Goal: Information Seeking & Learning: Learn about a topic

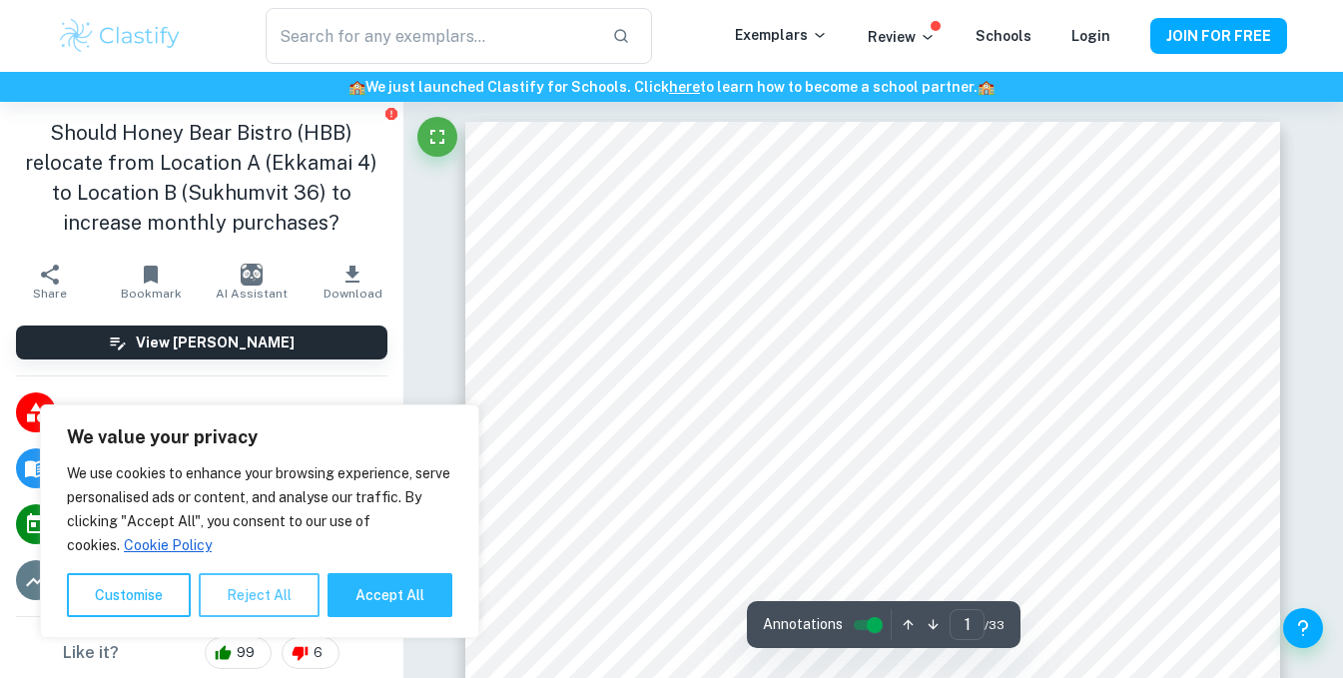
click at [244, 589] on button "Reject All" at bounding box center [259, 595] width 121 height 44
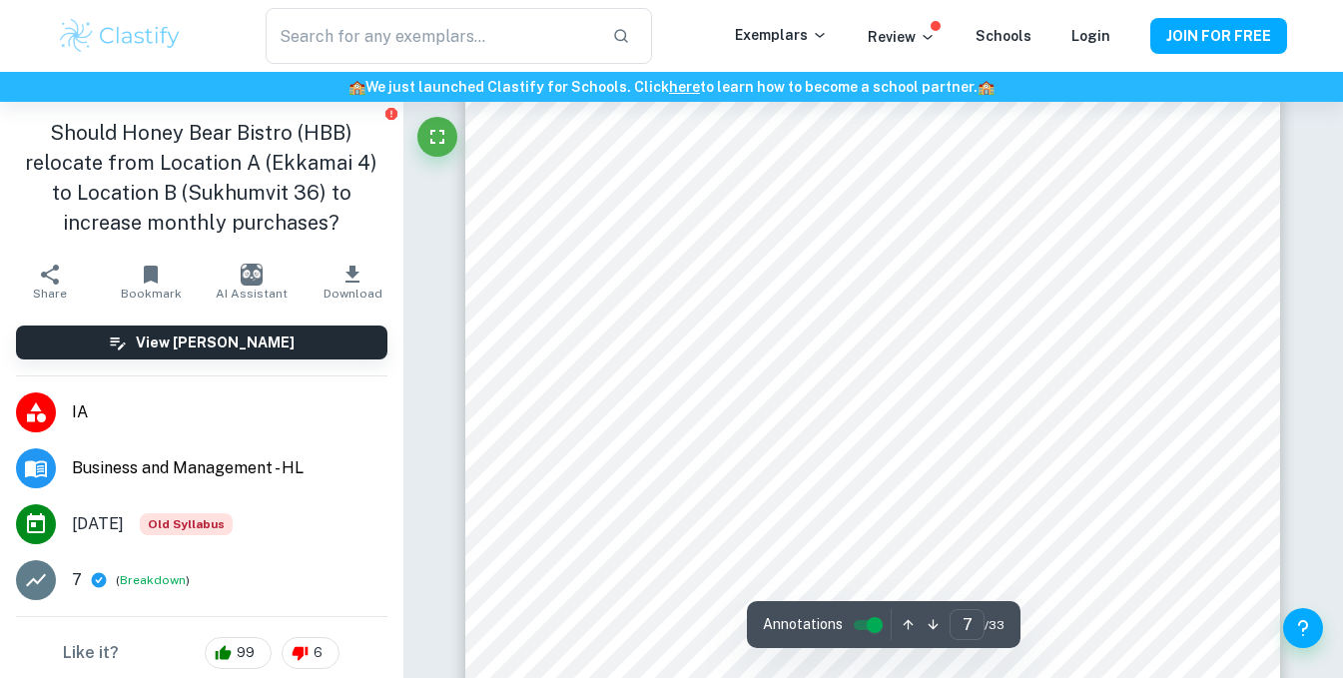
scroll to position [7589, 0]
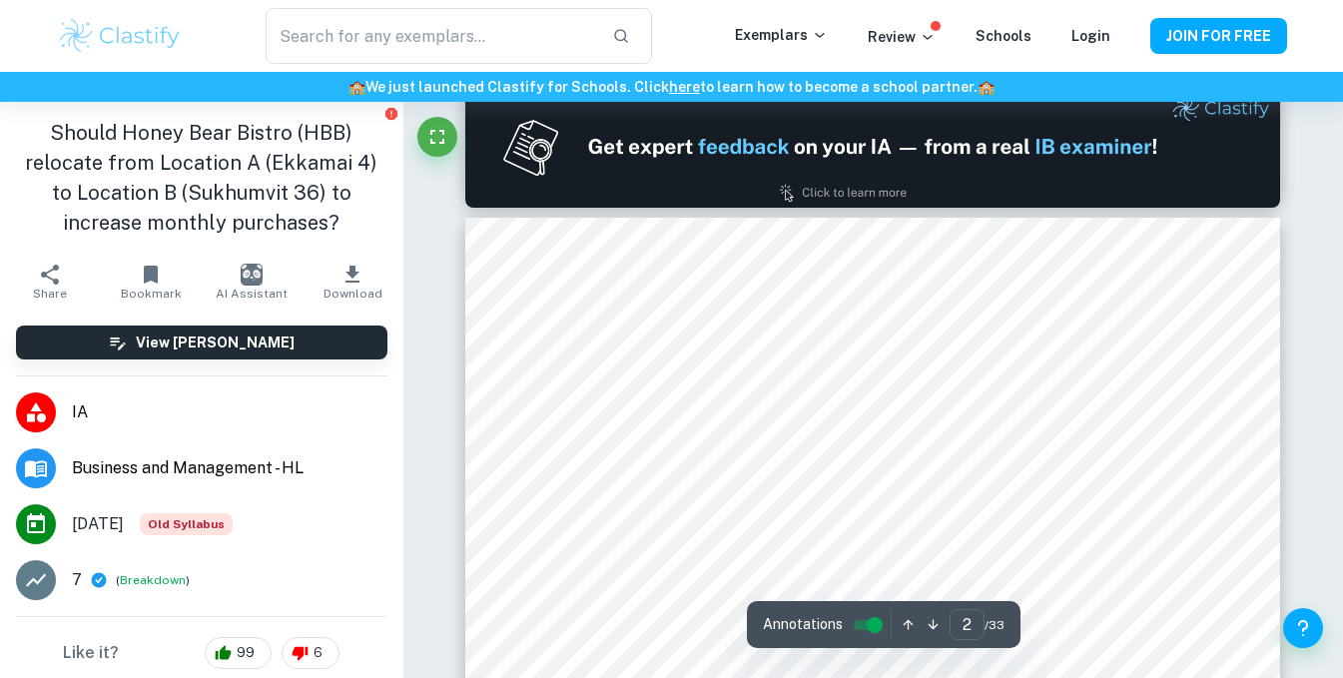
type input "1"
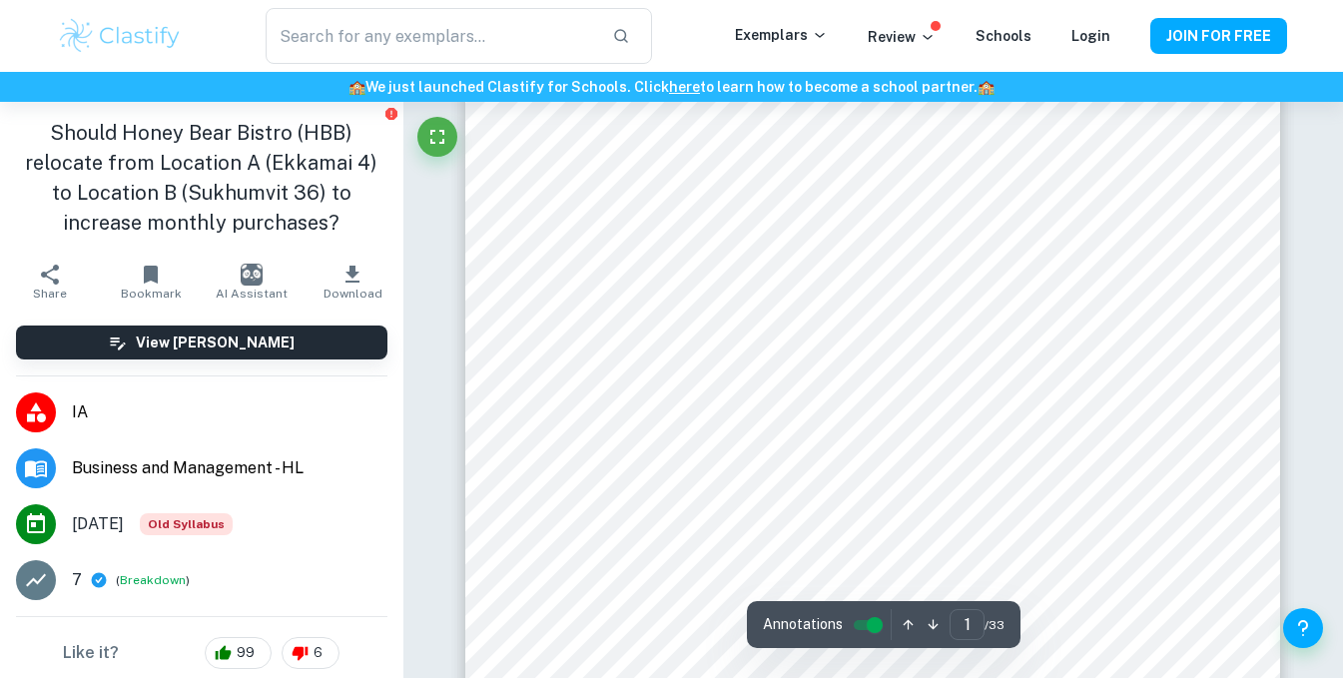
scroll to position [0, 0]
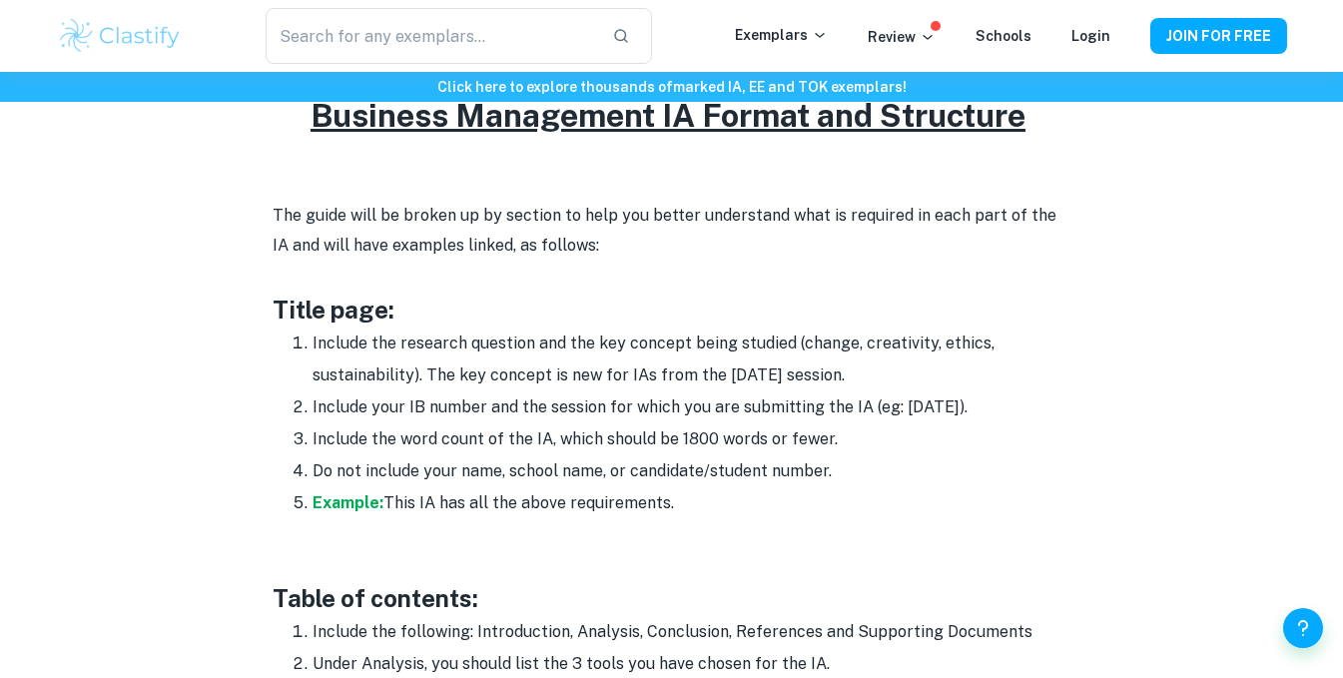
scroll to position [1198, 0]
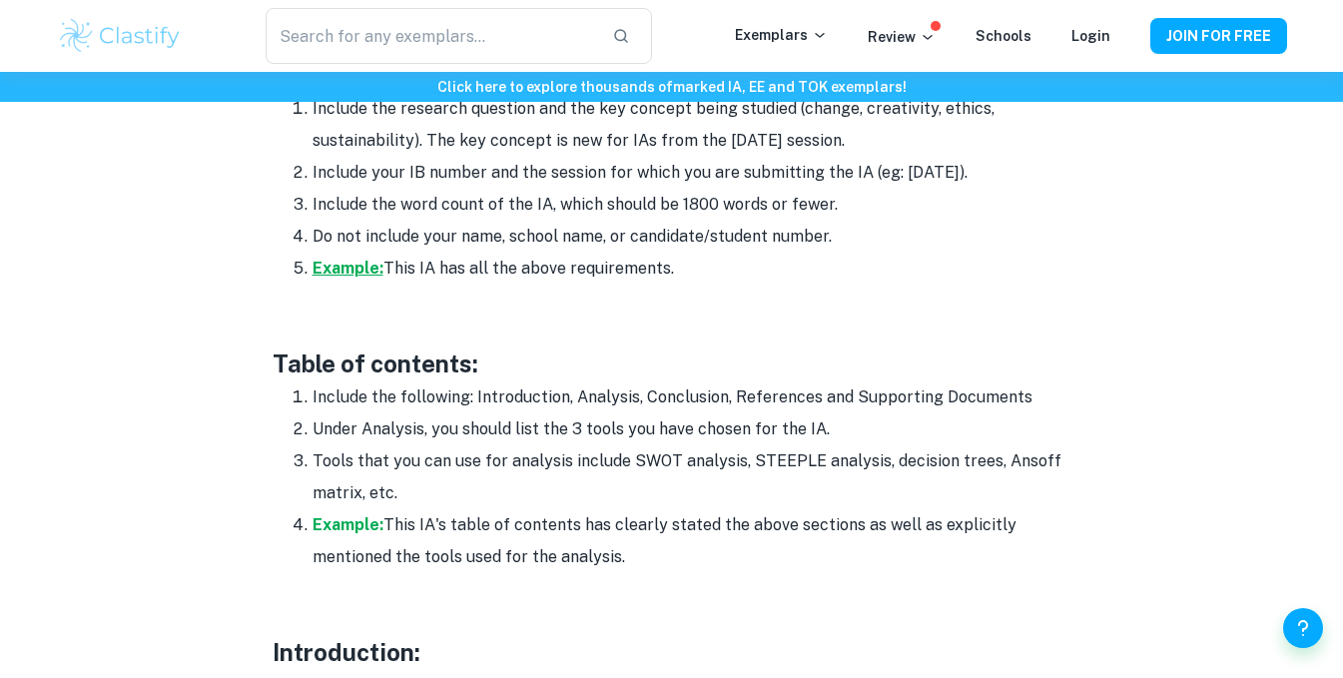
click at [368, 274] on strong "Example:" at bounding box center [348, 268] width 71 height 19
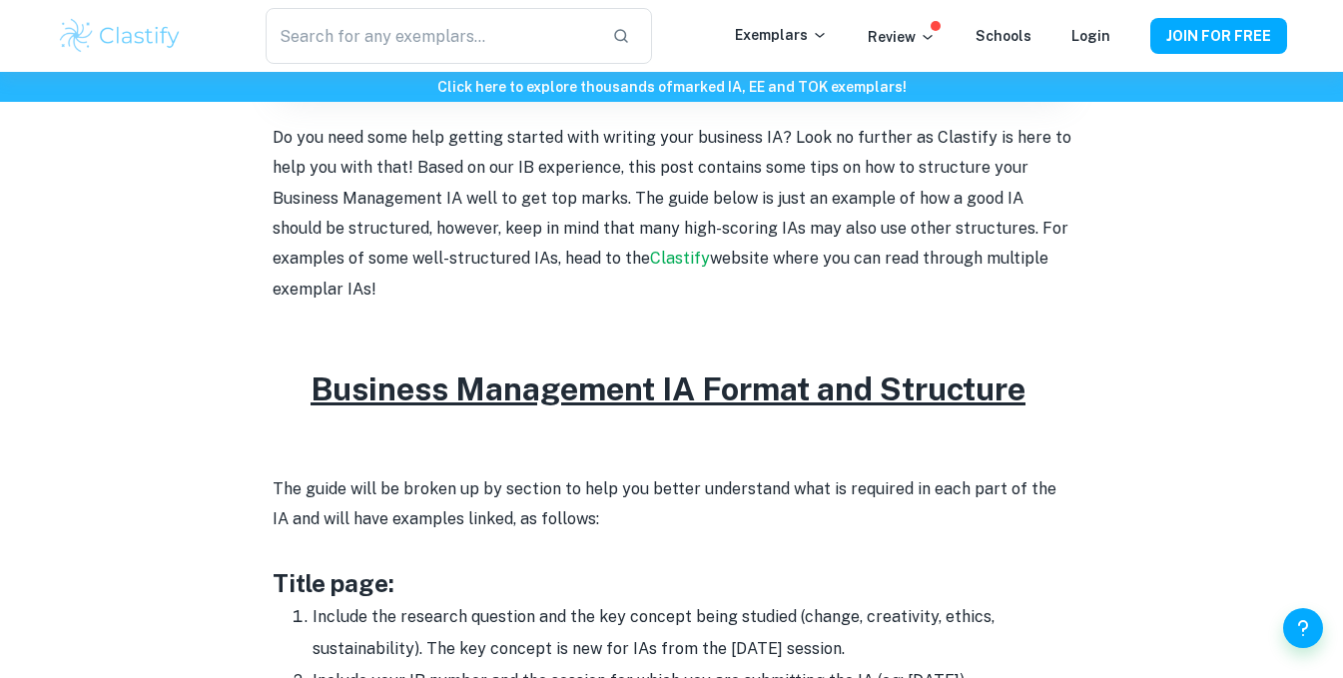
scroll to position [699, 0]
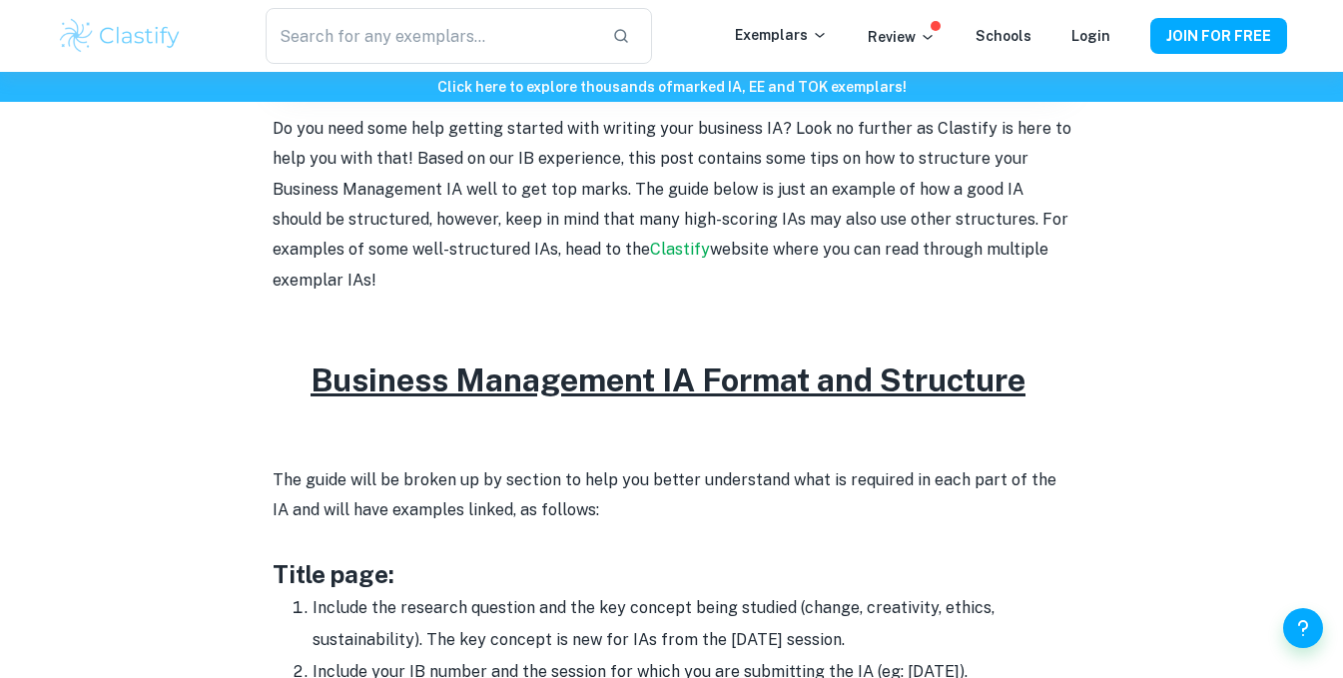
drag, startPoint x: 783, startPoint y: 434, endPoint x: 295, endPoint y: 388, distance: 490.5
copy div "Business Management IA Format and Structure The guide will be broken up by sect…"
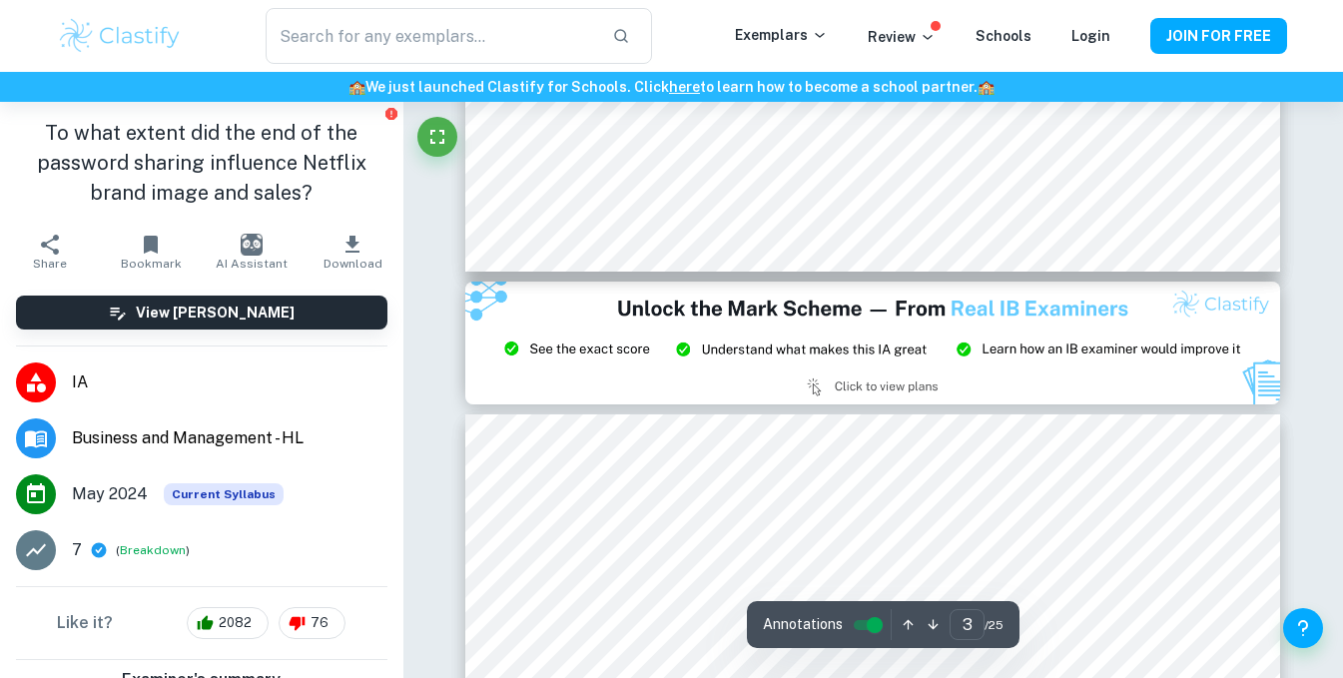
scroll to position [2496, 0]
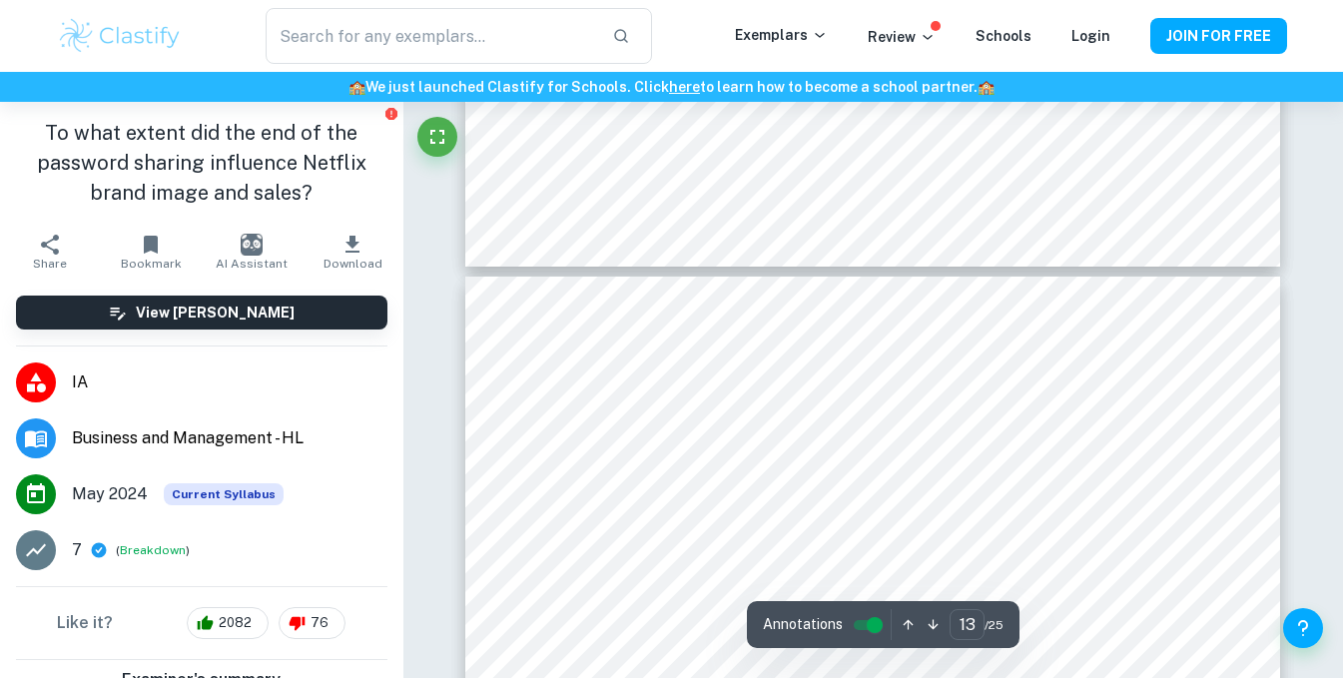
type input "14"
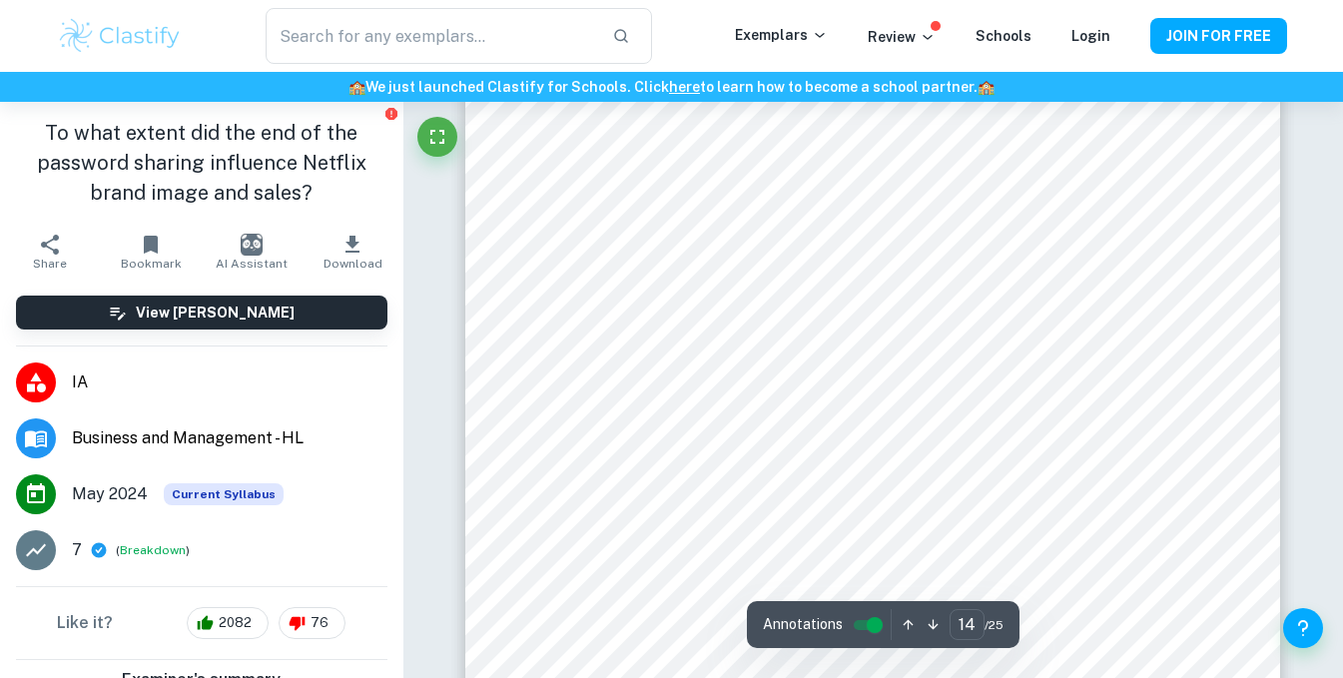
scroll to position [15578, 0]
